Goal: Task Accomplishment & Management: Complete application form

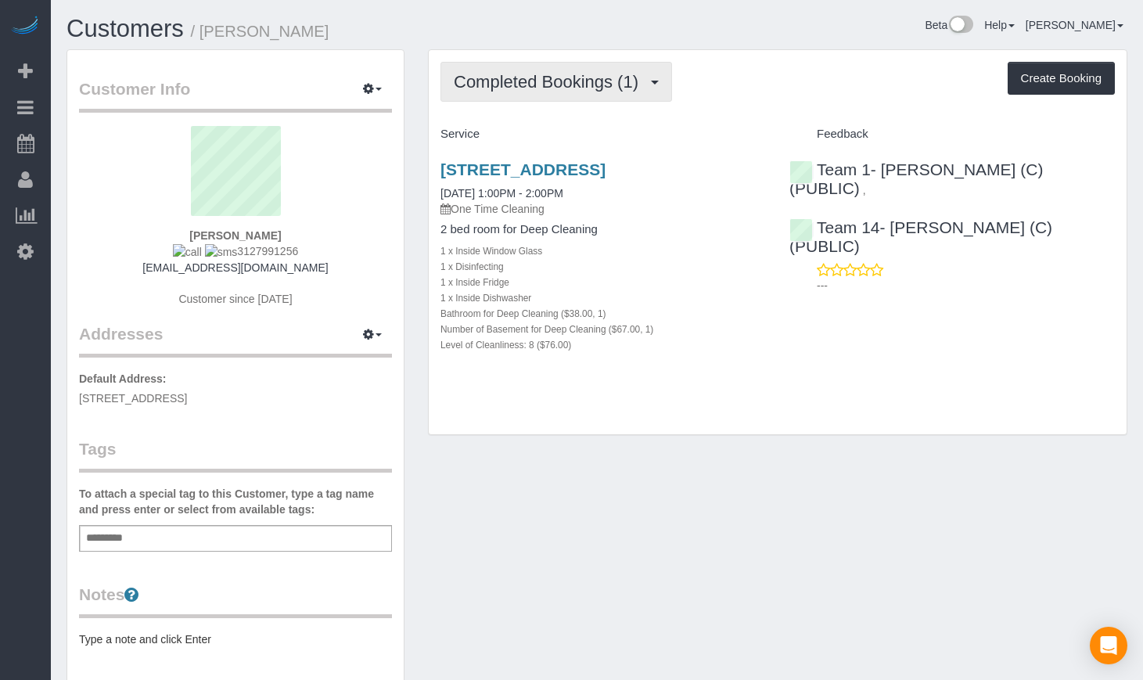
click at [473, 94] on button "Completed Bookings (1)" at bounding box center [557, 82] width 232 height 40
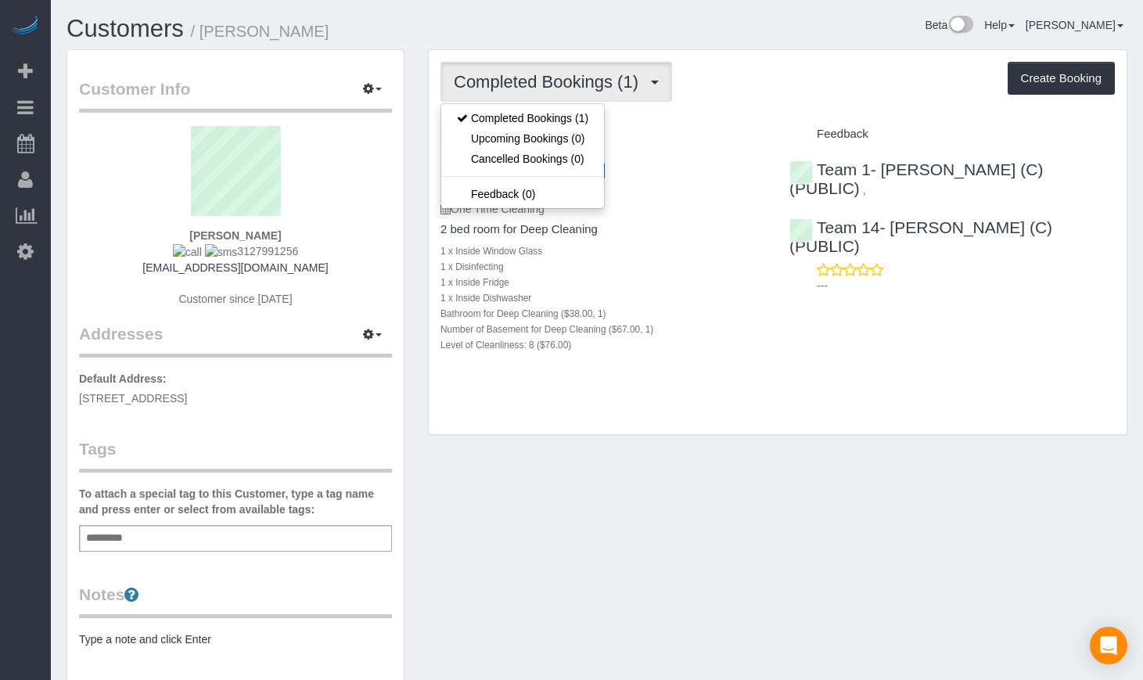
click at [707, 423] on div "Completed Bookings (1) Completed Bookings (1) Upcoming Bookings (0) Cancelled B…" at bounding box center [778, 242] width 698 height 385
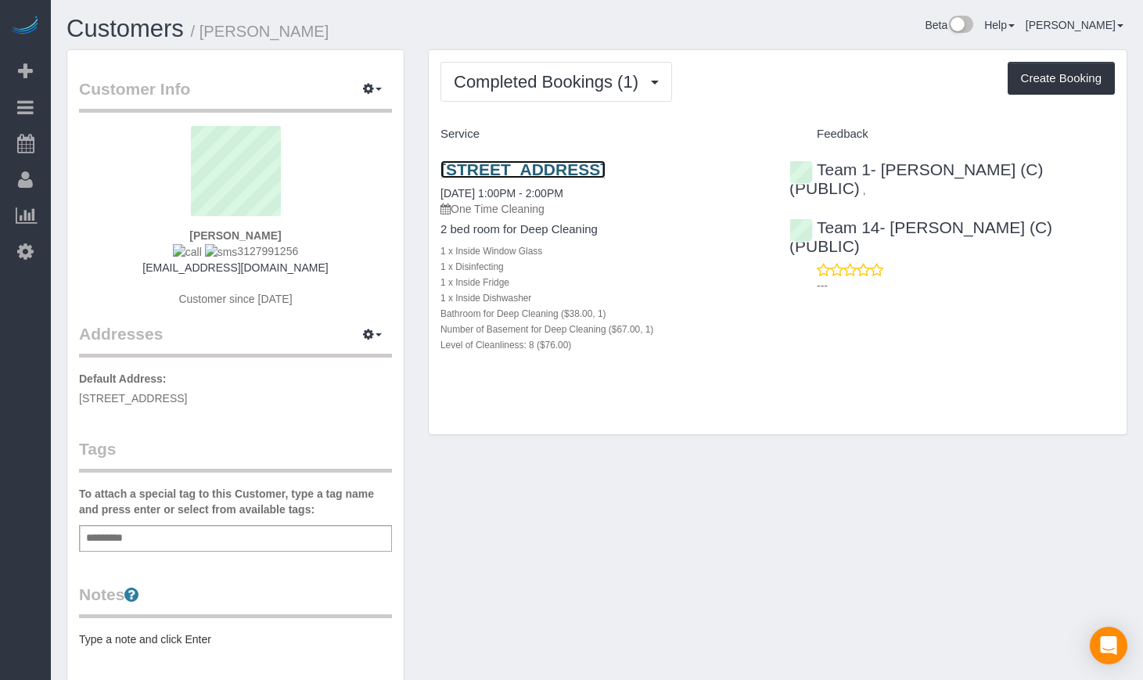
click at [606, 176] on link "[STREET_ADDRESS]" at bounding box center [523, 169] width 165 height 18
click at [473, 174] on link "[STREET_ADDRESS]" at bounding box center [523, 169] width 165 height 18
drag, startPoint x: 589, startPoint y: 361, endPoint x: 442, endPoint y: 266, distance: 175.4
click at [442, 266] on div "2 bed room for Deep Cleaning 1 x Inside Window Glass 1 x Disinfecting 1 x Insid…" at bounding box center [603, 287] width 325 height 129
click at [471, 412] on div "Completed Bookings (1) Completed Bookings (1) Upcoming Bookings (0) Cancelled B…" at bounding box center [778, 242] width 698 height 385
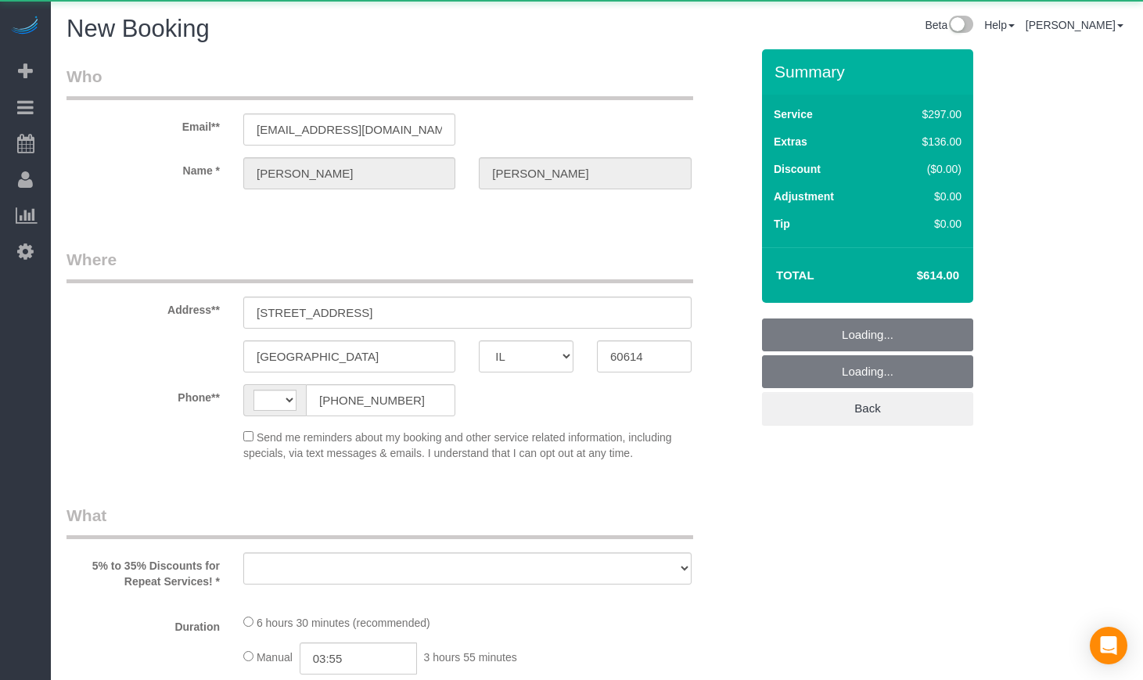
select select "IL"
select select "string:US"
select select "number:1"
select select "number:68"
select select "number:139"
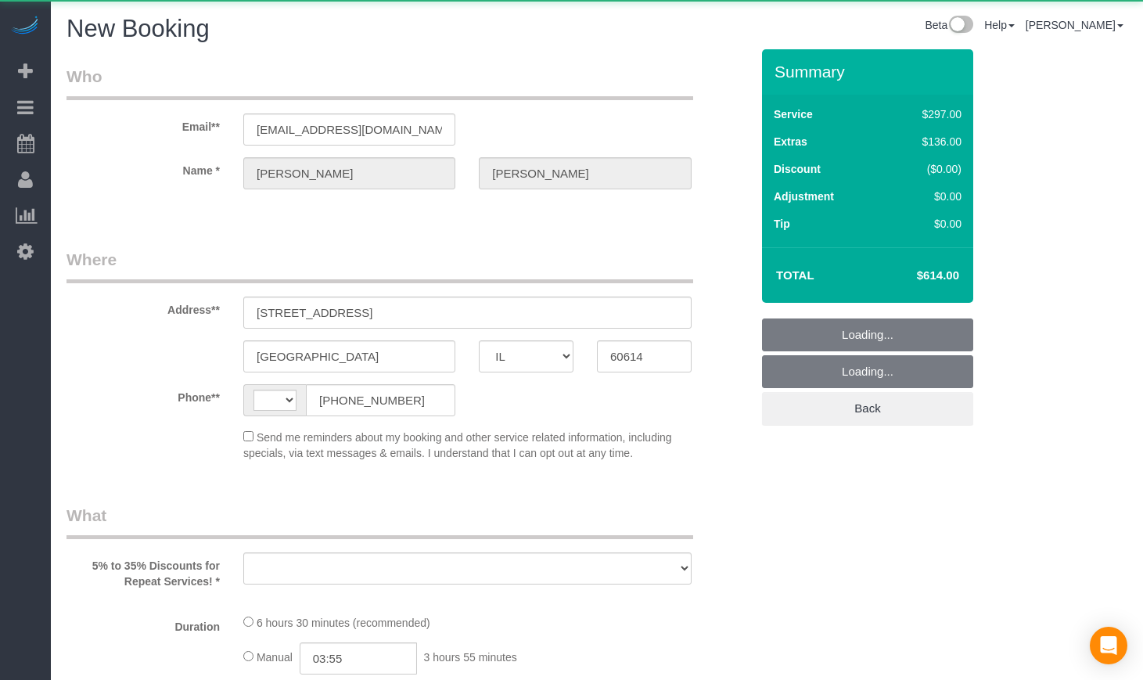
select select "number:106"
select select "object:928"
select select "string:fspay-5f182d03-466f-42fe-b688-c65ec231ece2"
select select "513"
select select "1"
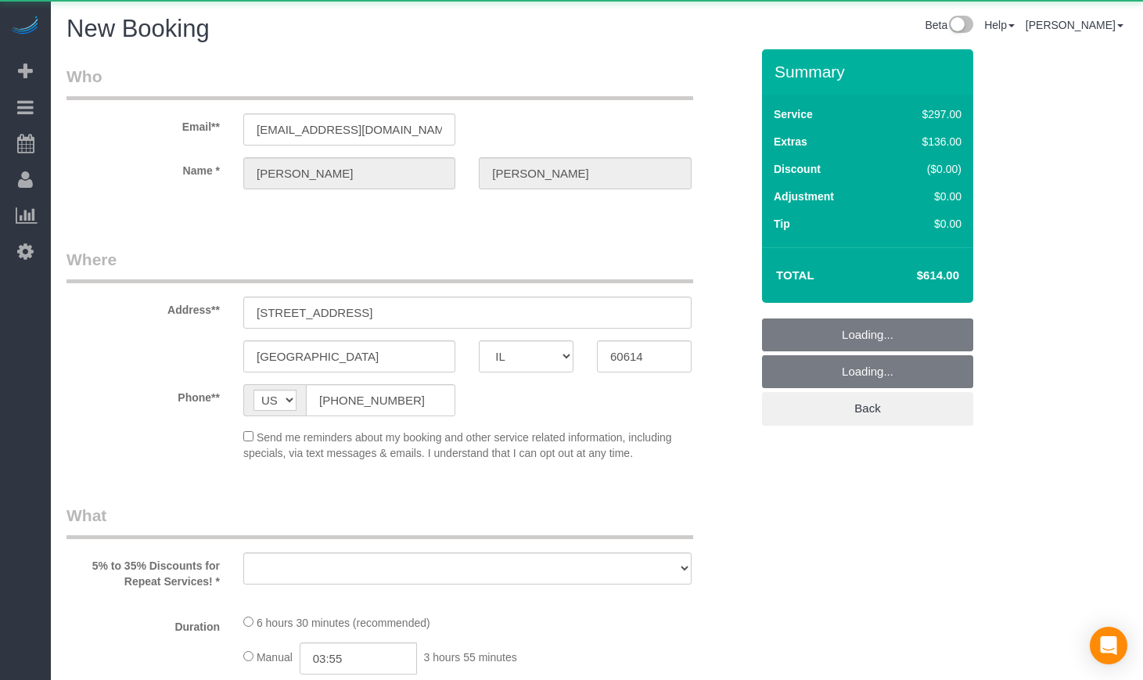
select select "8"
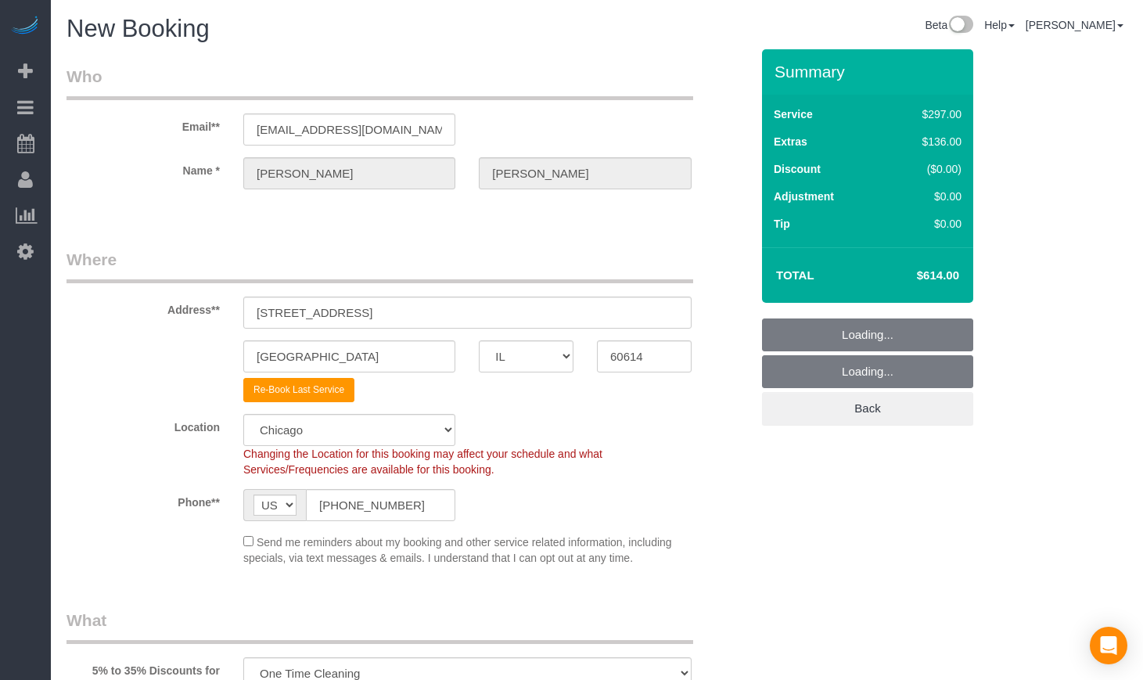
select select "object:1252"
select select "1"
select select "8"
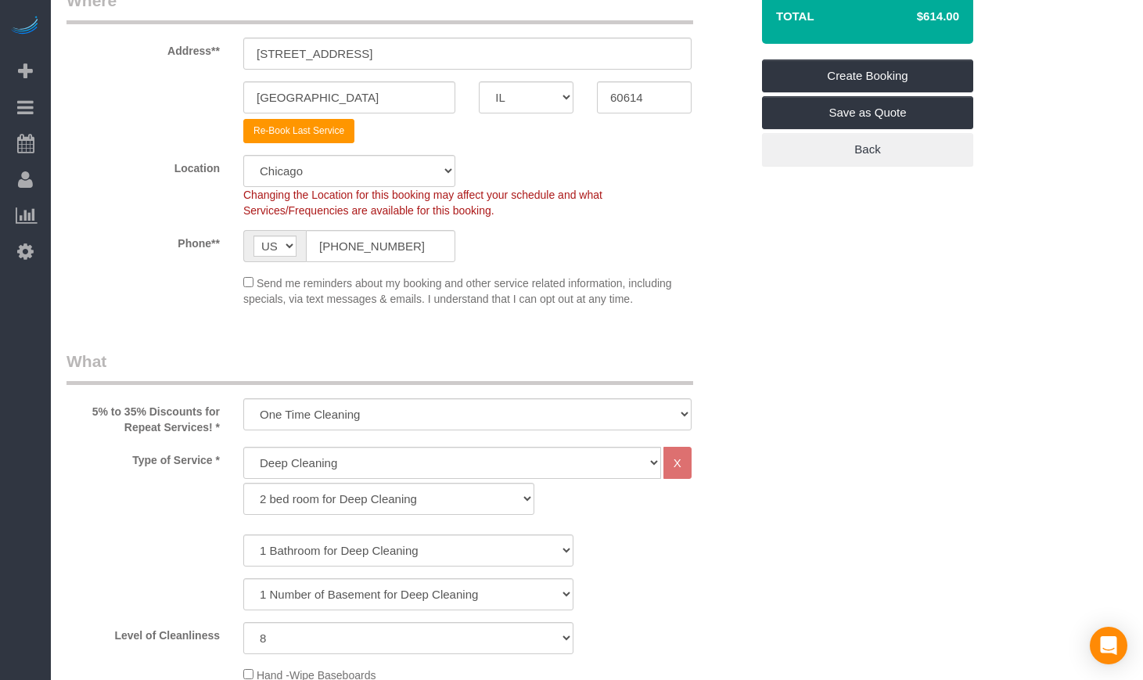
scroll to position [261, 0]
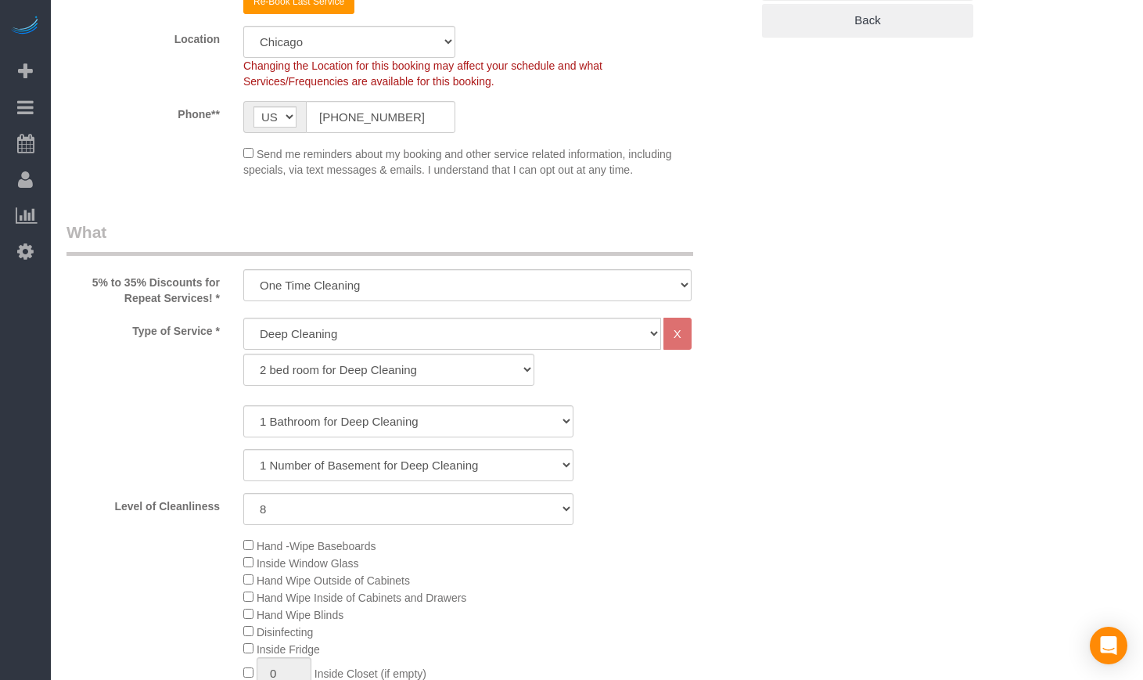
scroll to position [391, 0]
click at [355, 333] on select "General Cleaning Deep Cleaning Move-in / Move-out Cleaning COUNTS Cleaning" at bounding box center [452, 331] width 418 height 32
click at [393, 325] on select "General Cleaning Deep Cleaning Move-in / Move-out Cleaning COUNTS Cleaning" at bounding box center [452, 331] width 418 height 32
click at [598, 343] on select "General Cleaning Deep Cleaning Move-in / Move-out Cleaning COUNTS Cleaning" at bounding box center [452, 331] width 418 height 32
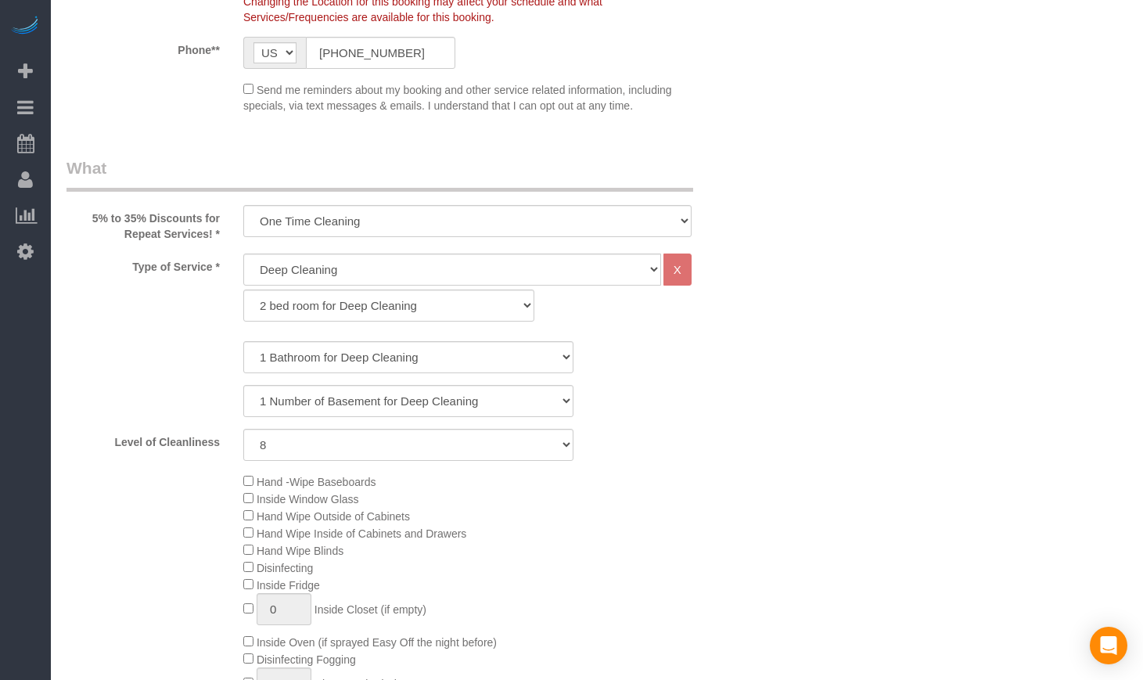
scroll to position [522, 0]
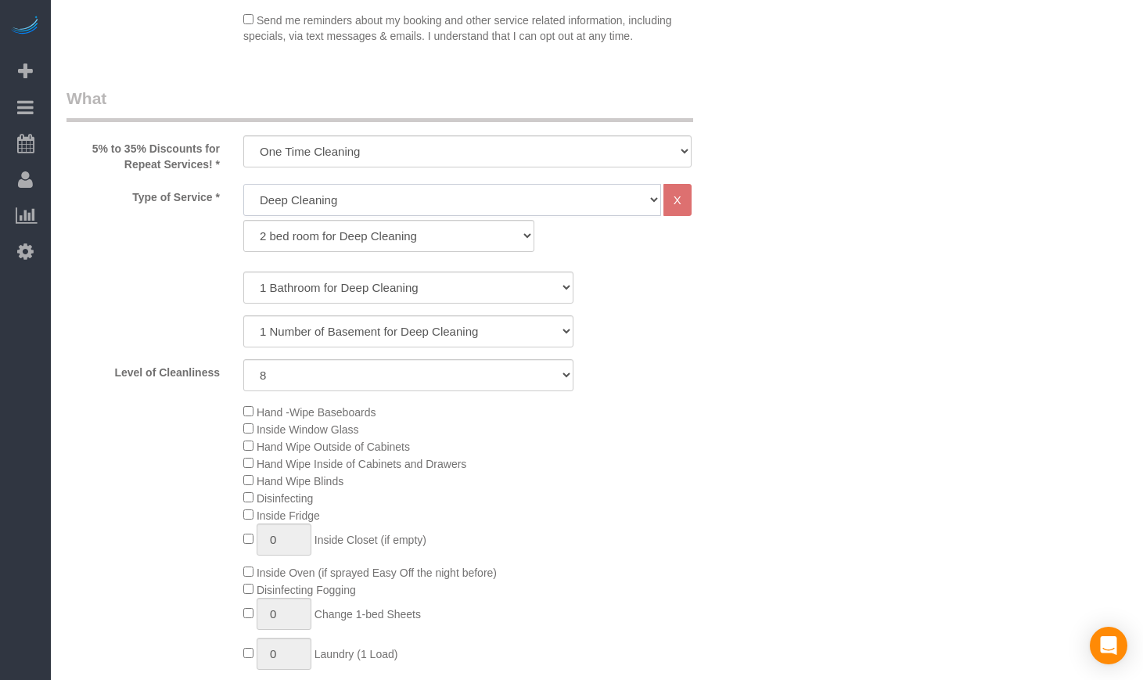
click at [536, 198] on select "General Cleaning Deep Cleaning Move-in / Move-out Cleaning COUNTS Cleaning" at bounding box center [452, 200] width 418 height 32
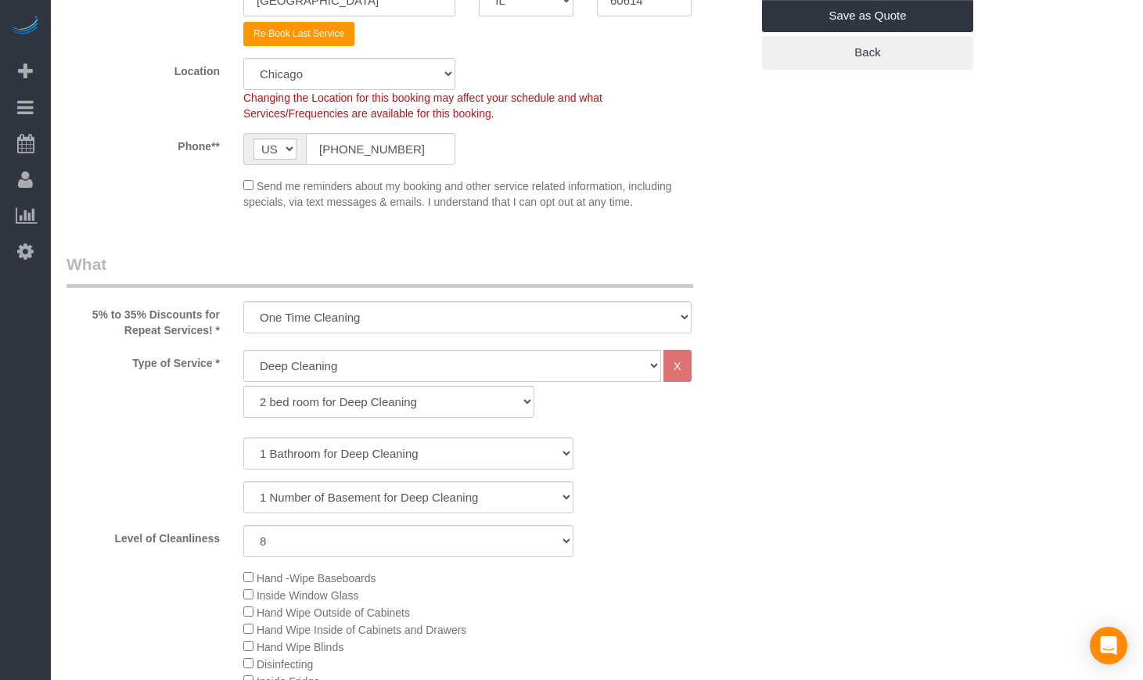
scroll to position [391, 0]
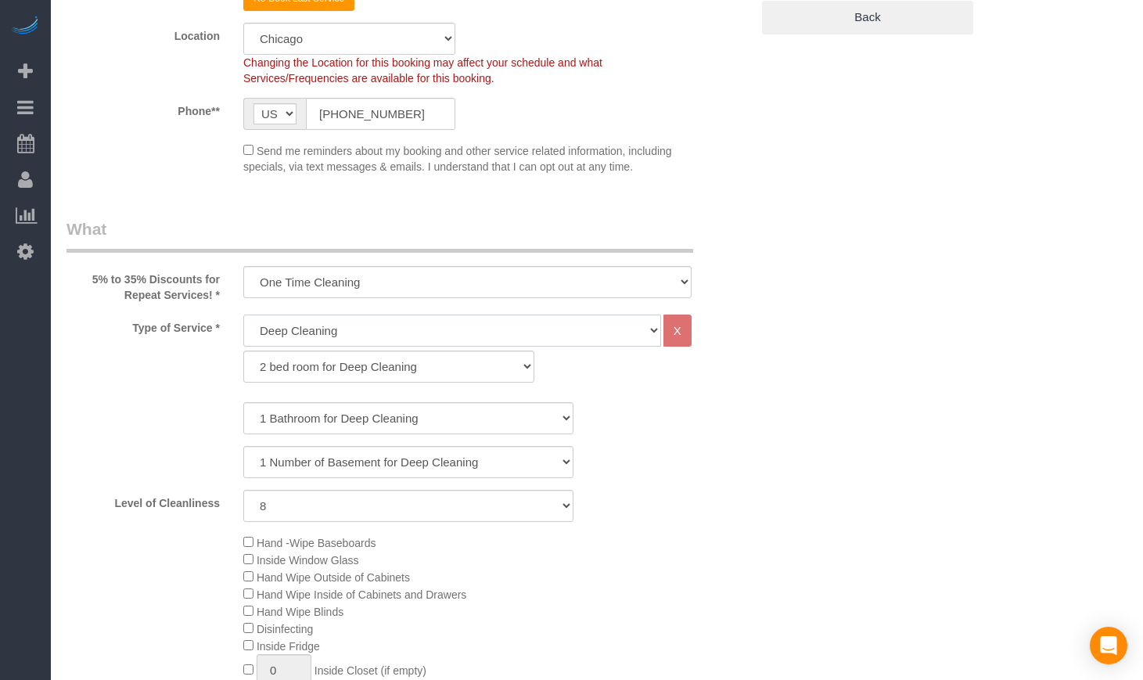
click at [581, 330] on select "General Cleaning Deep Cleaning Move-in / Move-out Cleaning COUNTS Cleaning" at bounding box center [452, 331] width 418 height 32
select select "512"
click at [243, 315] on select "General Cleaning Deep Cleaning Move-in / Move-out Cleaning COUNTS Cleaning" at bounding box center [452, 331] width 418 height 32
select select "286"
select select "8"
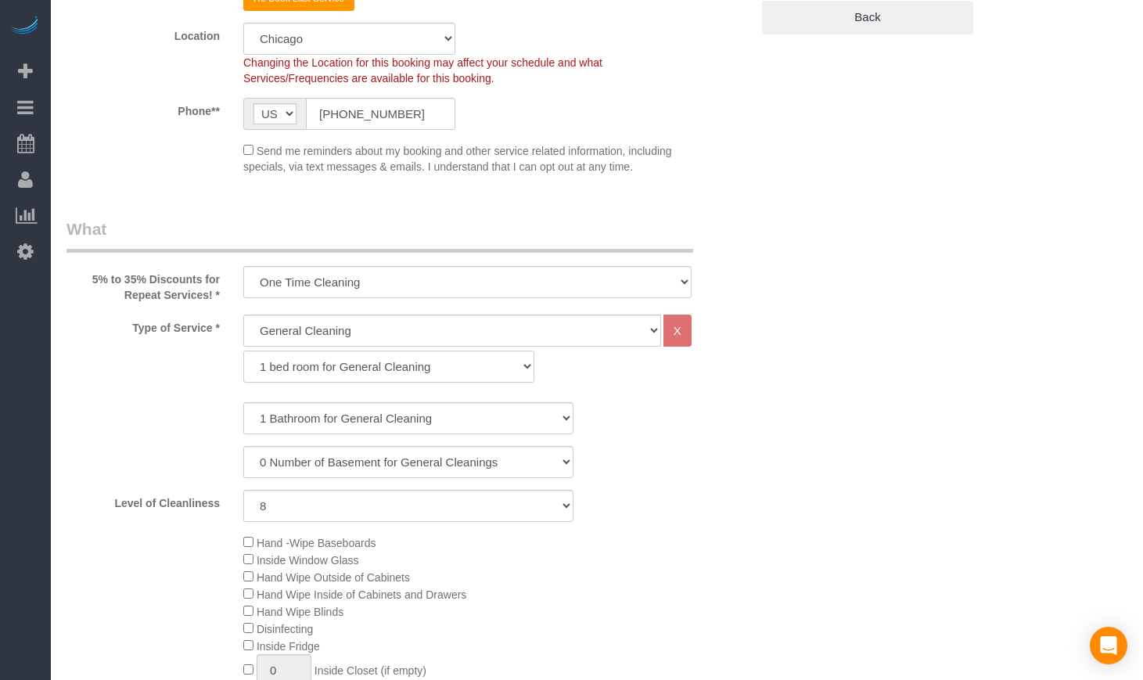
click at [487, 358] on select "1 bed room for General Cleaning 2 bed room for General Cleaning 3 bed room for …" at bounding box center [388, 367] width 291 height 32
select select "287"
click at [243, 351] on select "1 bed room for General Cleaning 2 bed room for General Cleaning 3 bed room for …" at bounding box center [388, 367] width 291 height 32
select select "8"
click at [681, 439] on div "1 Bathroom for General Cleaning 2 Bathroom for General Cleanings 3 Bathroom for…" at bounding box center [409, 462] width 684 height 120
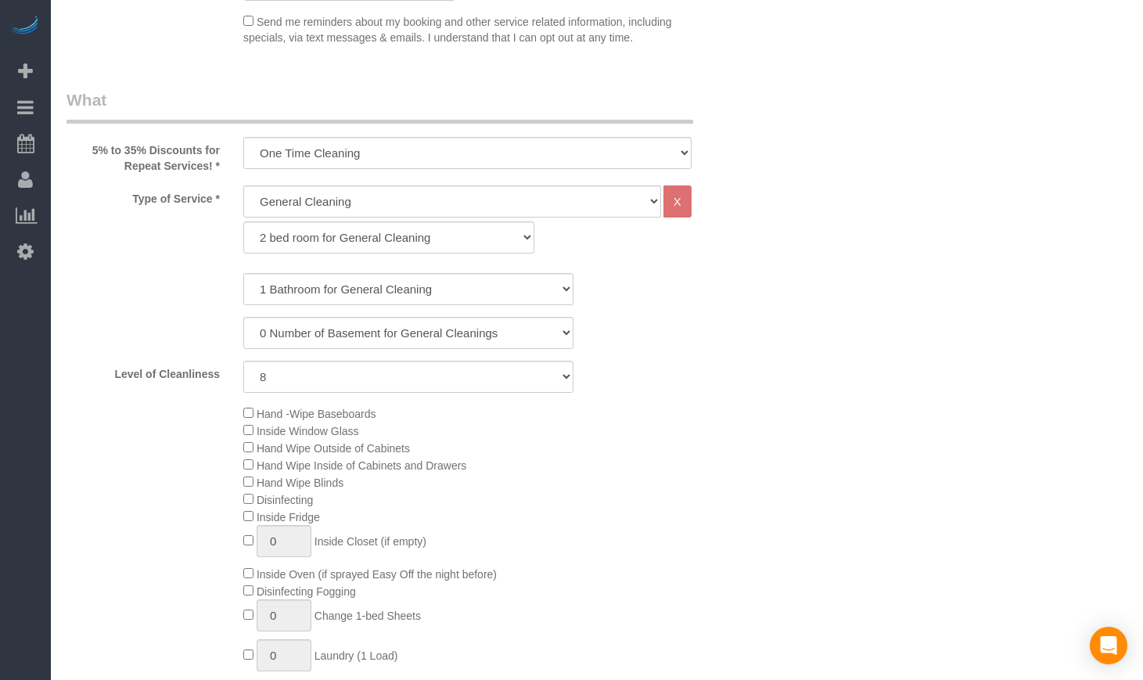
scroll to position [522, 0]
click at [385, 331] on select "0 Number of Basement for General Cleanings 1 Number of Basement for General Cle…" at bounding box center [408, 331] width 330 height 32
select select "1"
click at [243, 315] on select "0 Number of Basement for General Cleanings 1 Number of Basement for General Cle…" at bounding box center [408, 331] width 330 height 32
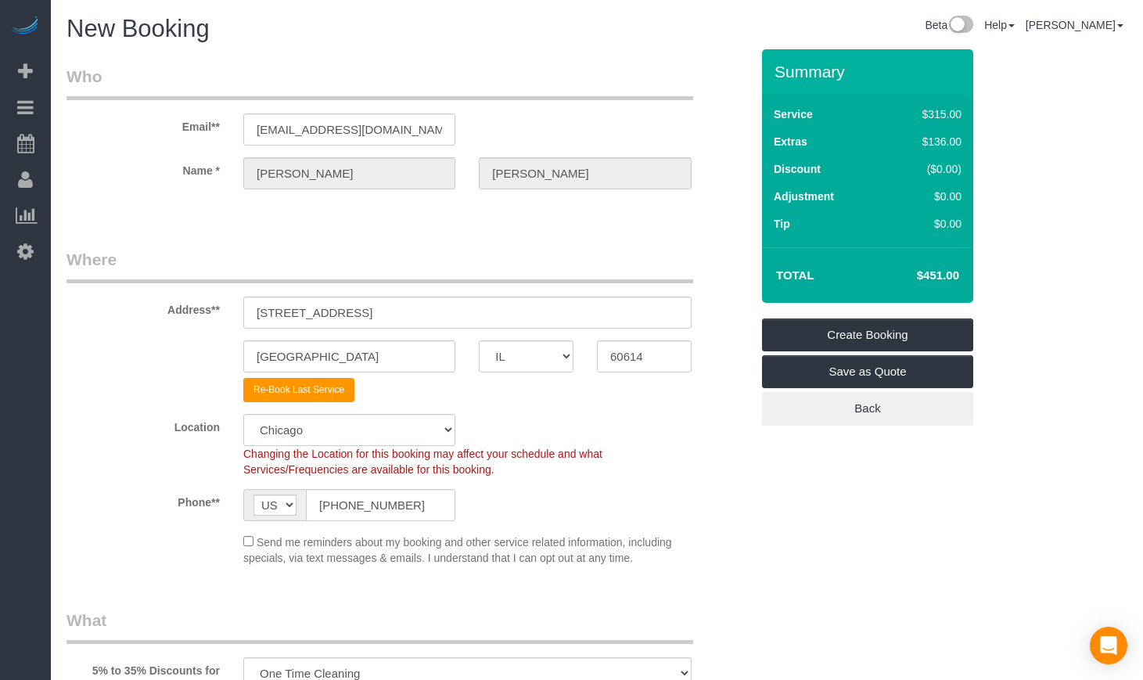
click at [664, 518] on div "Phone** AF AL DZ AD AO AI AQ AG AR AM AW AU AT AZ BS BH BD BB BY BE BZ BJ BM BT…" at bounding box center [408, 505] width 707 height 32
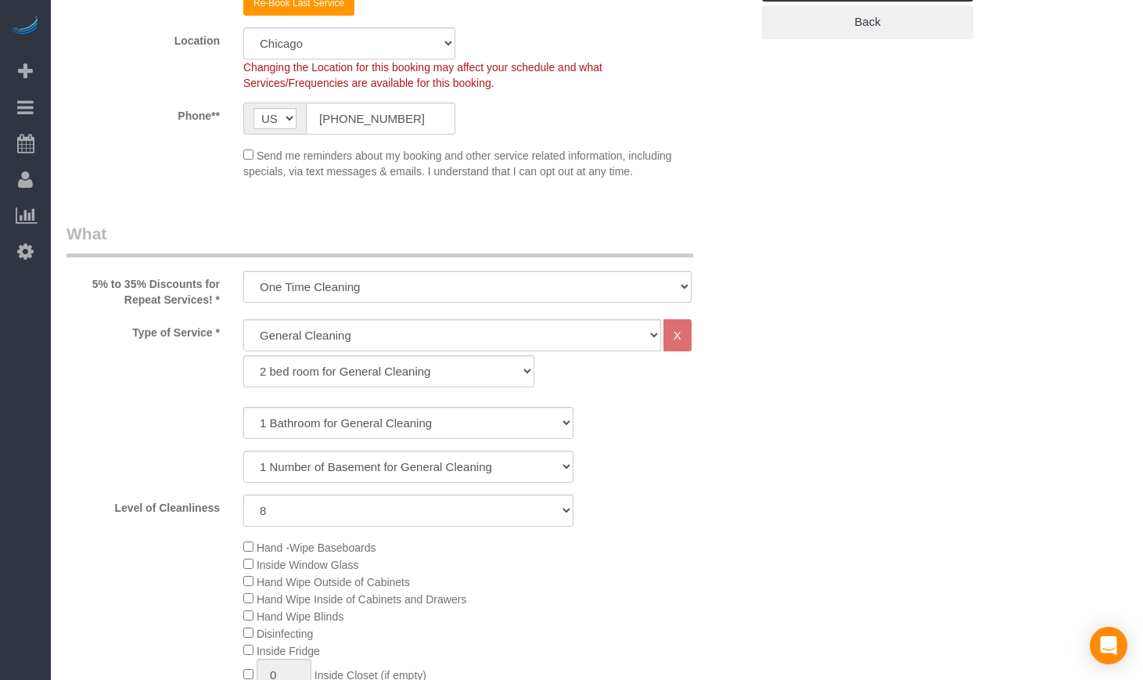
scroll to position [391, 0]
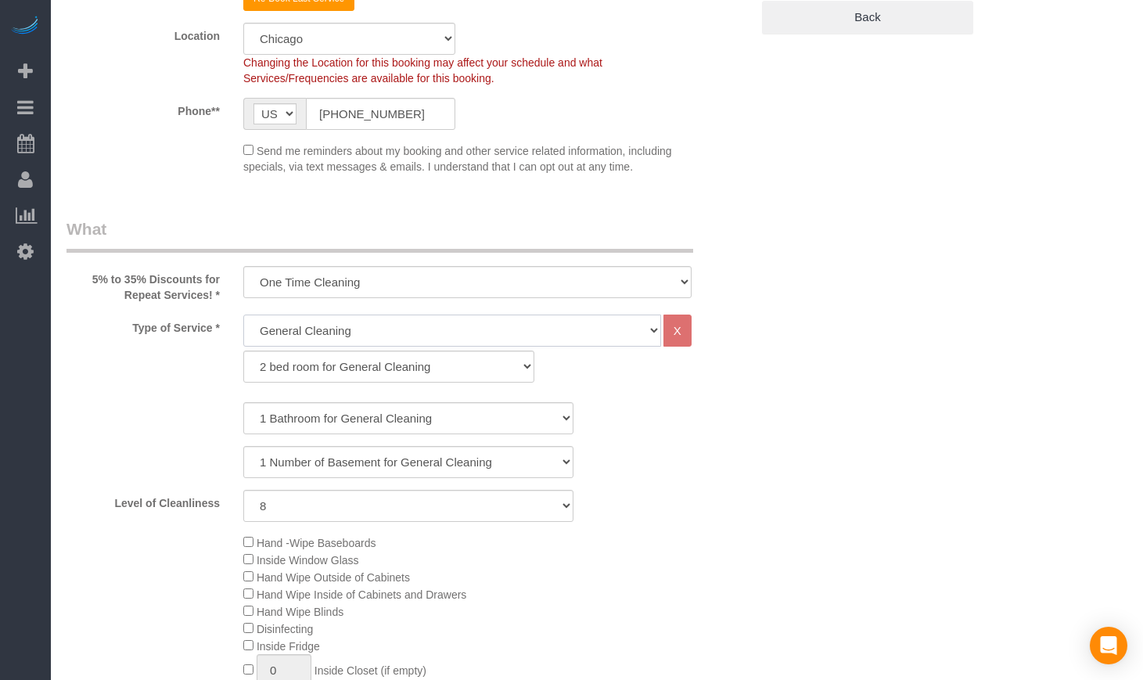
click at [516, 327] on select "General Cleaning Deep Cleaning Move-in / Move-out Cleaning COUNTS Cleaning" at bounding box center [452, 331] width 418 height 32
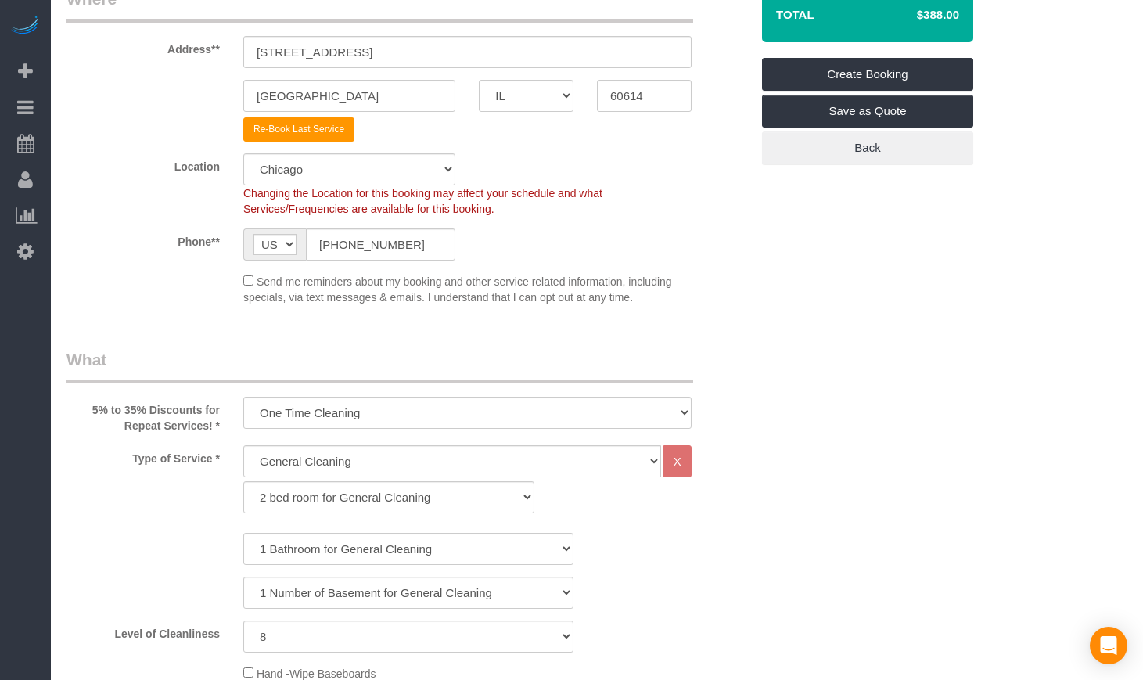
scroll to position [0, 0]
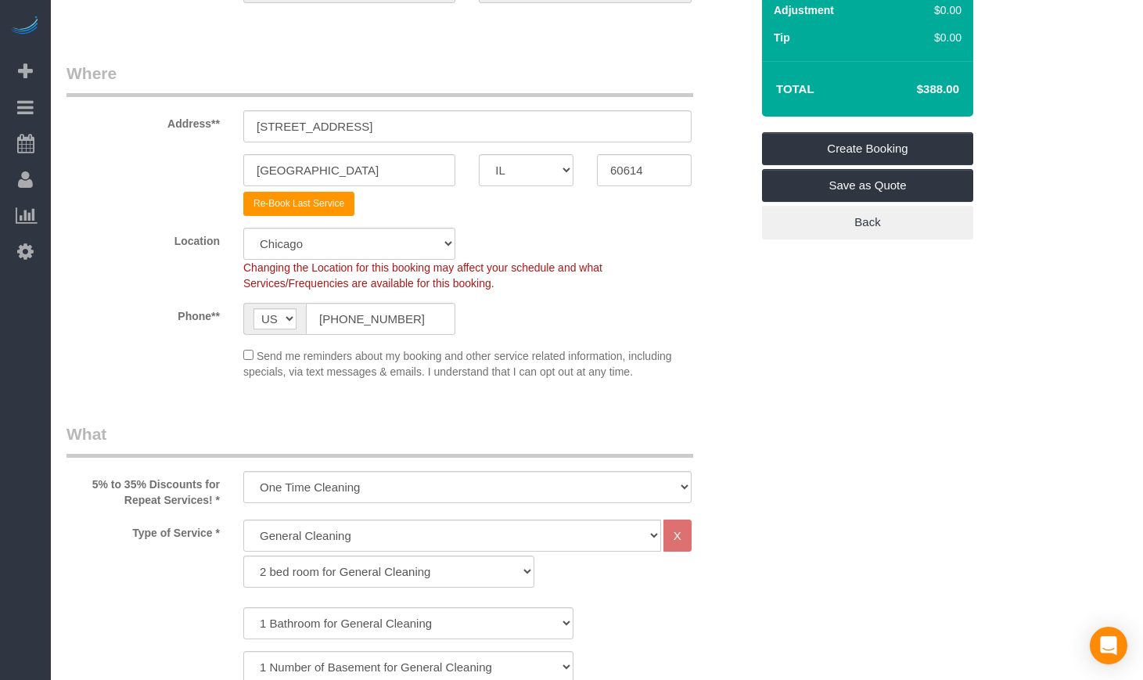
scroll to position [522, 0]
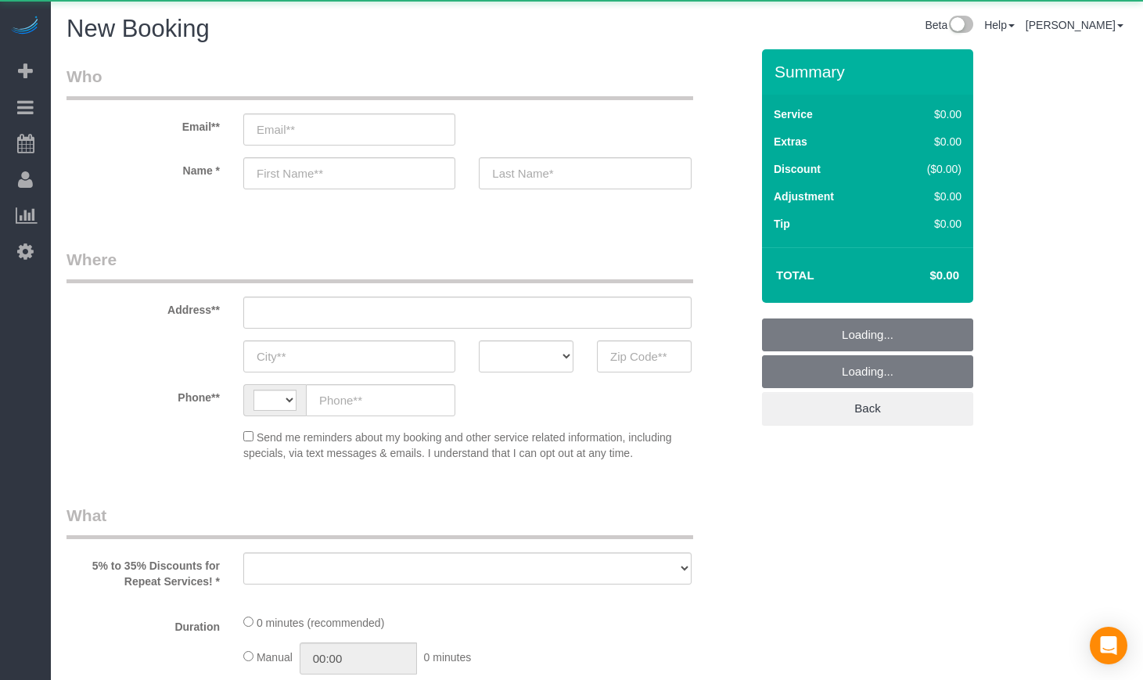
select select "string:US"
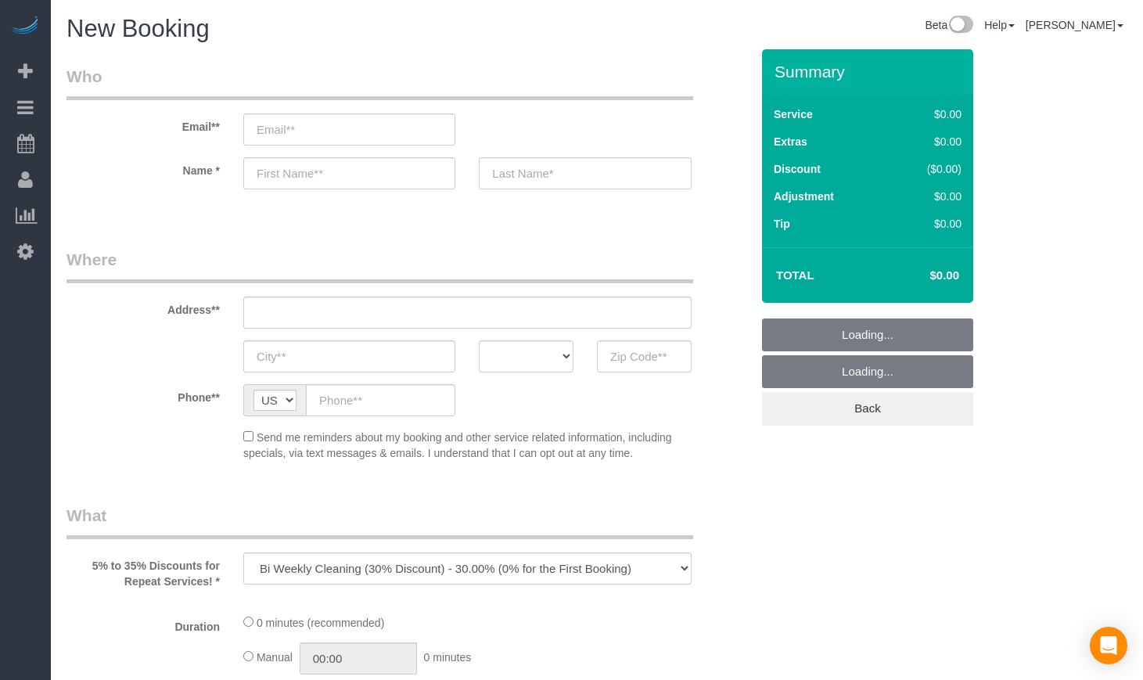
select select "object:770"
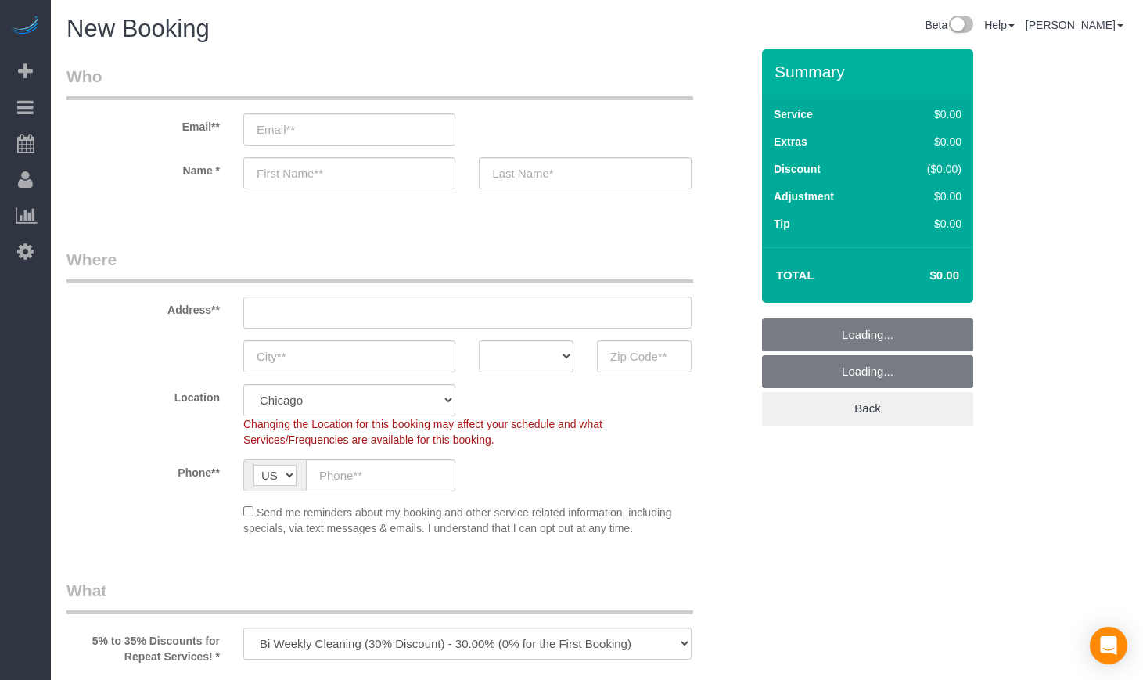
select select "512"
select select "object:1084"
